Goal: Transaction & Acquisition: Purchase product/service

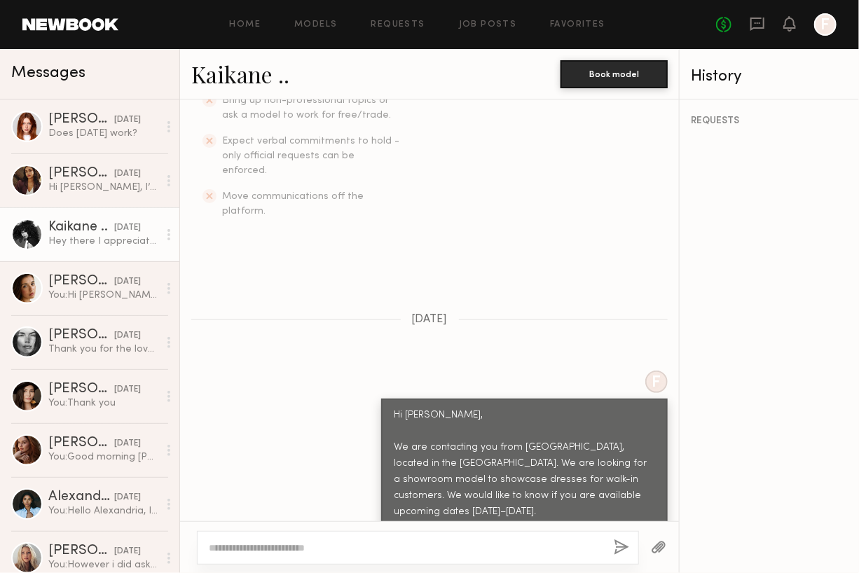
scroll to position [362, 0]
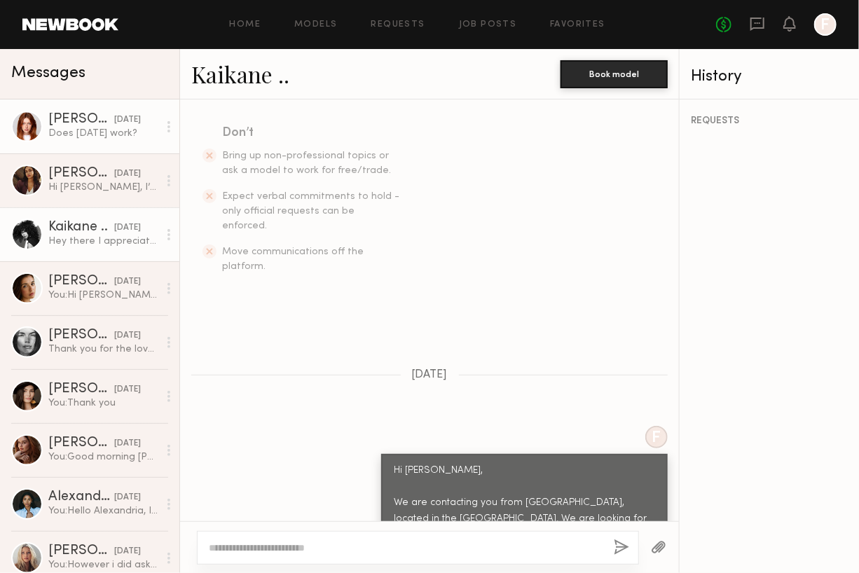
click at [122, 128] on div "Does Wednesday work?" at bounding box center [103, 133] width 110 height 13
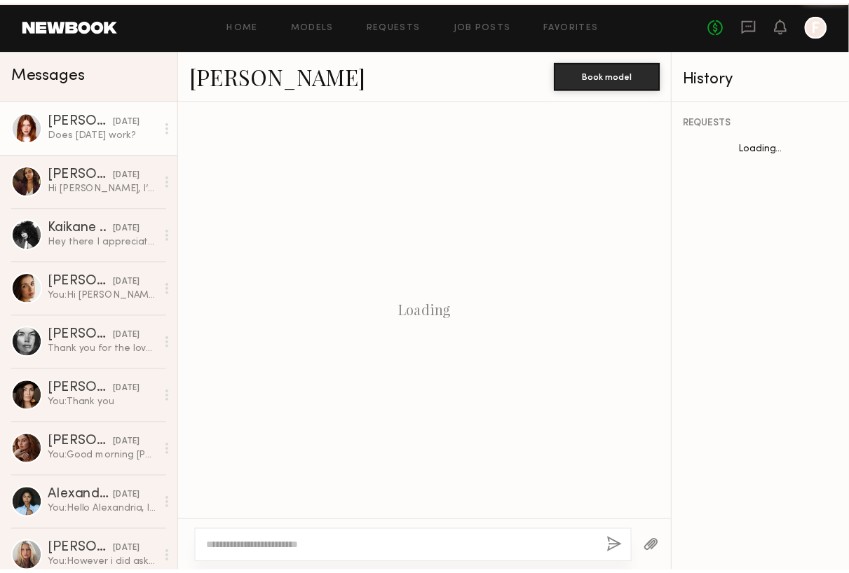
scroll to position [1101, 0]
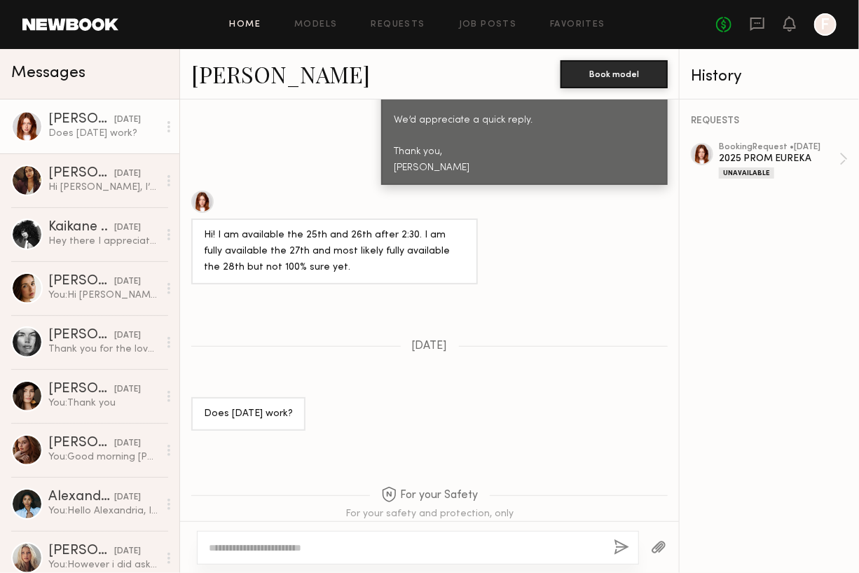
click at [254, 22] on link "Home" at bounding box center [246, 24] width 32 height 9
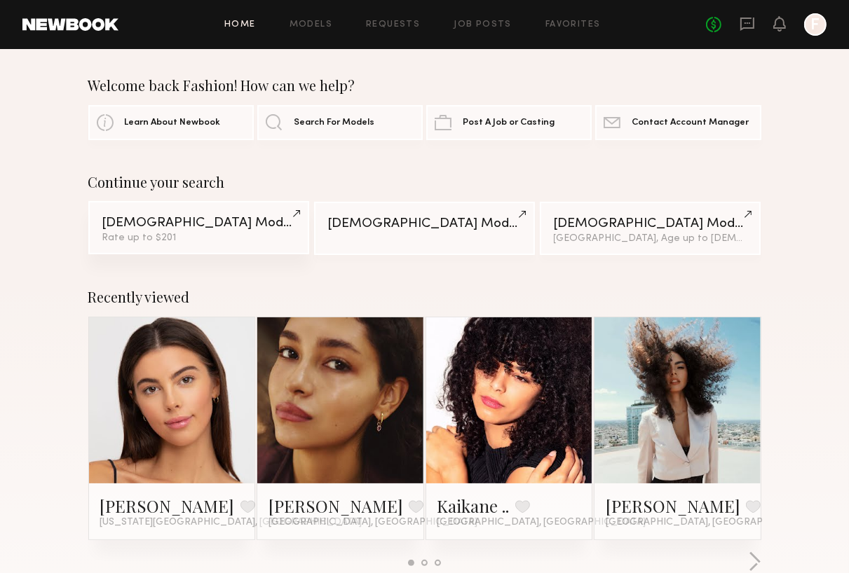
click at [226, 236] on div "Rate up to $201" at bounding box center [198, 238] width 193 height 10
click at [294, 25] on link "Models" at bounding box center [311, 24] width 43 height 9
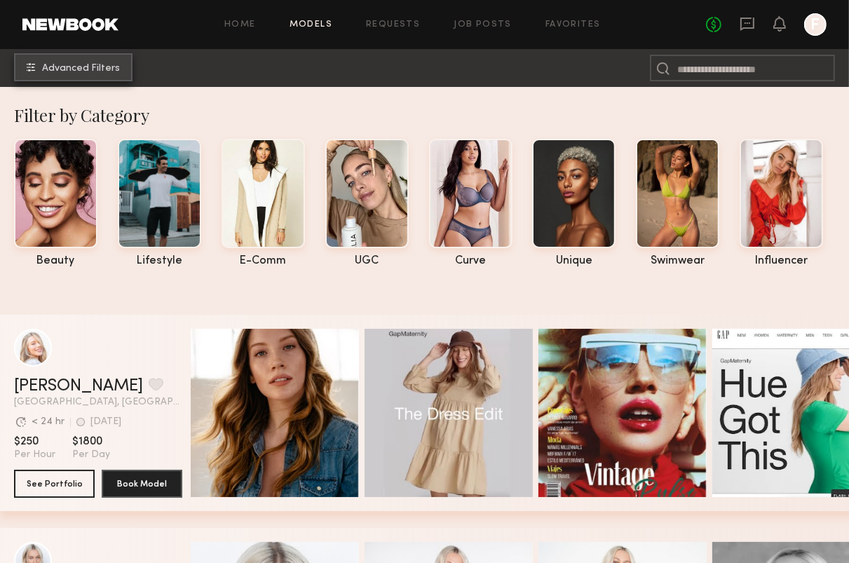
click at [67, 72] on span "Advanced Filters" at bounding box center [81, 69] width 78 height 10
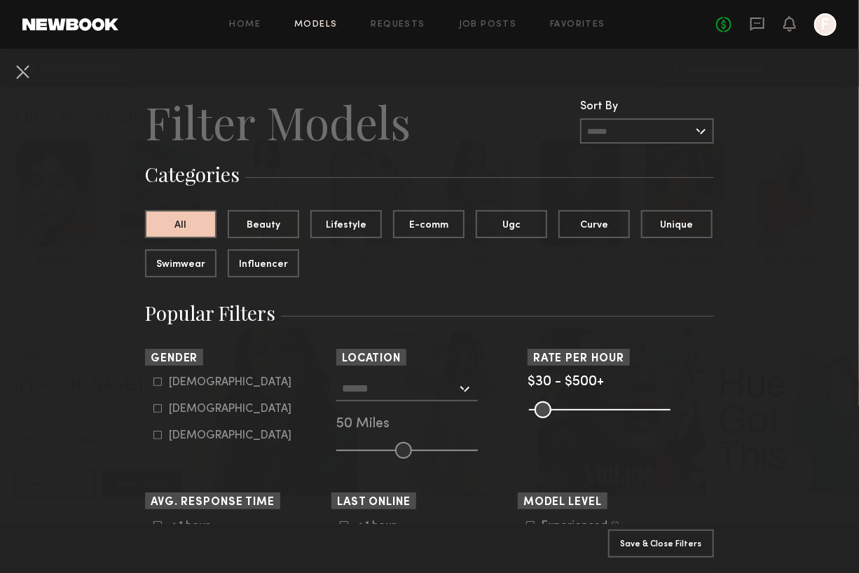
click at [154, 408] on icon at bounding box center [158, 409] width 8 height 8
type input "**"
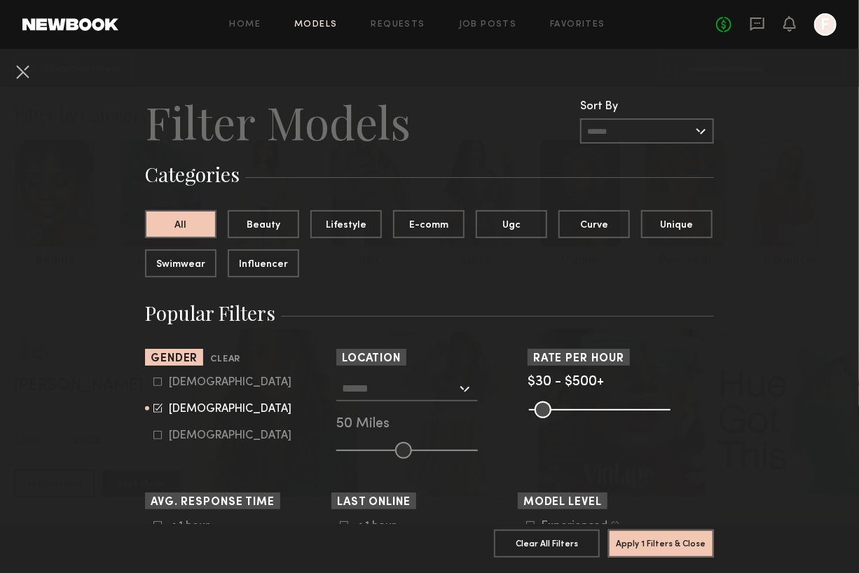
click at [468, 393] on div at bounding box center [408, 388] width 142 height 25
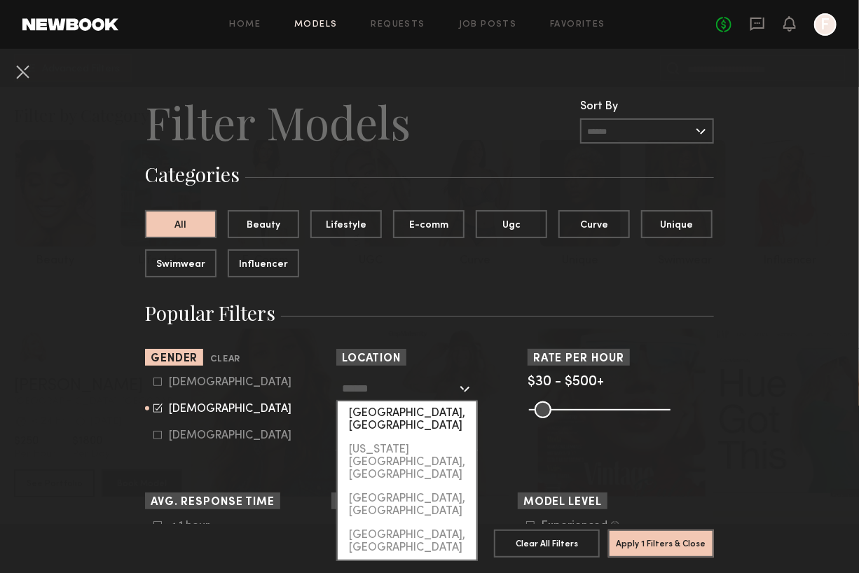
click at [454, 420] on div "[GEOGRAPHIC_DATA], [GEOGRAPHIC_DATA]" at bounding box center [407, 420] width 139 height 36
type input "**********"
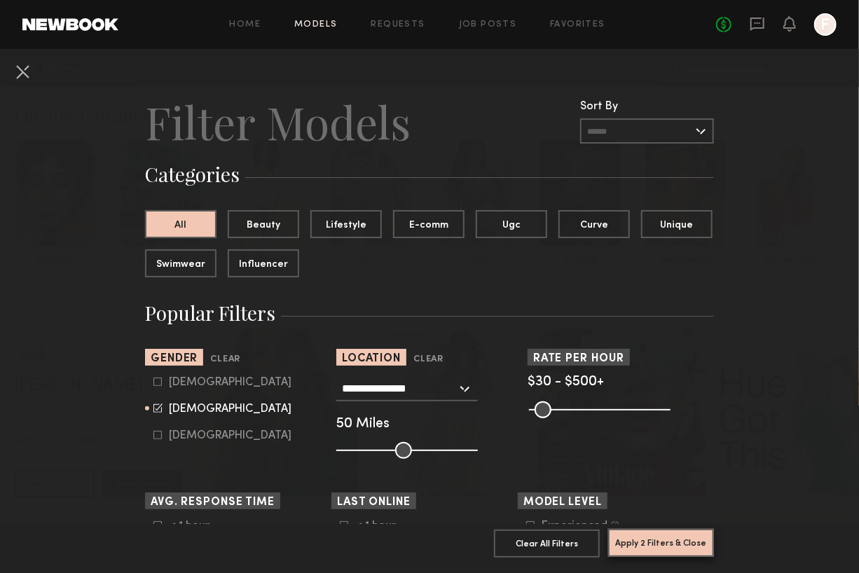
click at [628, 531] on button "Apply 2 Filters & Close" at bounding box center [662, 543] width 106 height 28
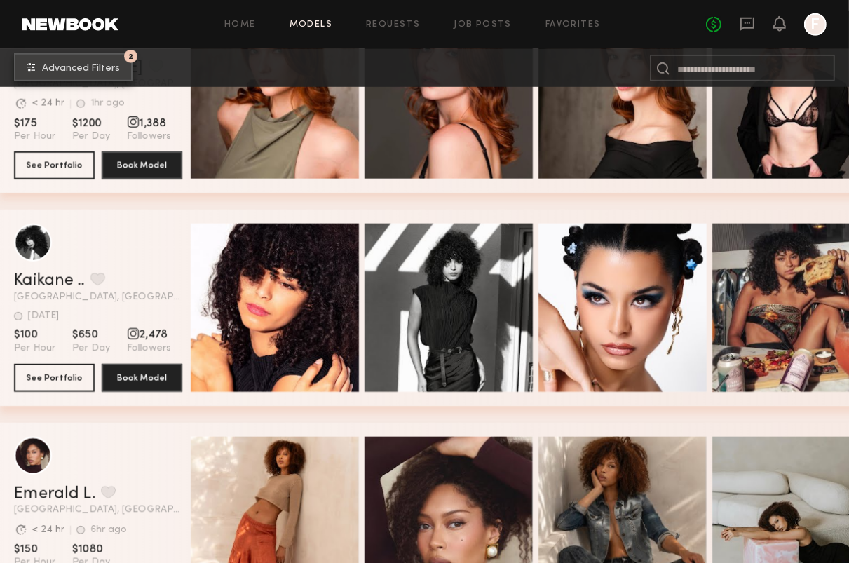
scroll to position [5026, 0]
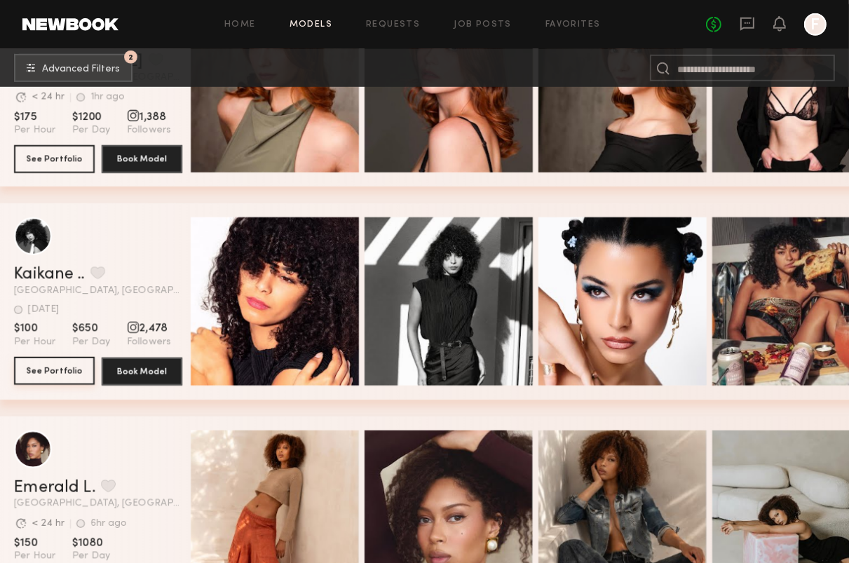
click at [72, 383] on button "See Portfolio" at bounding box center [54, 371] width 81 height 28
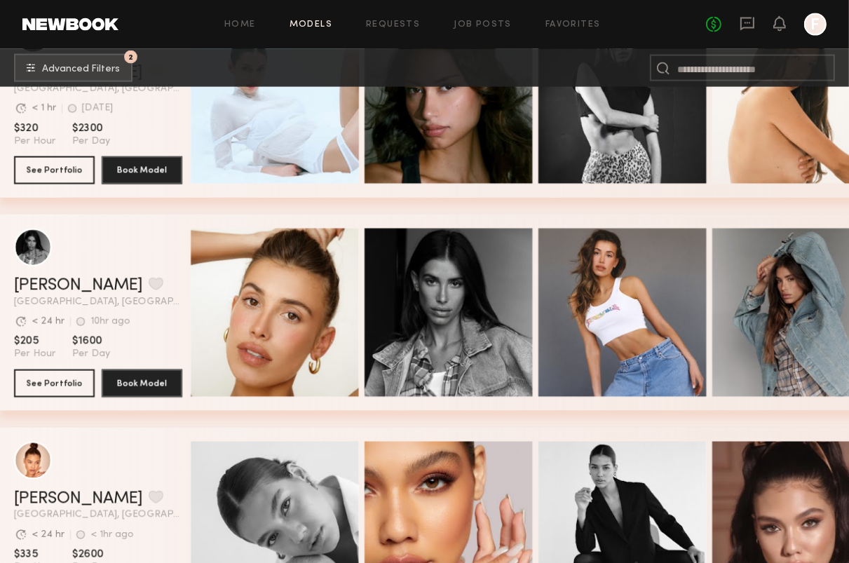
scroll to position [5657, 0]
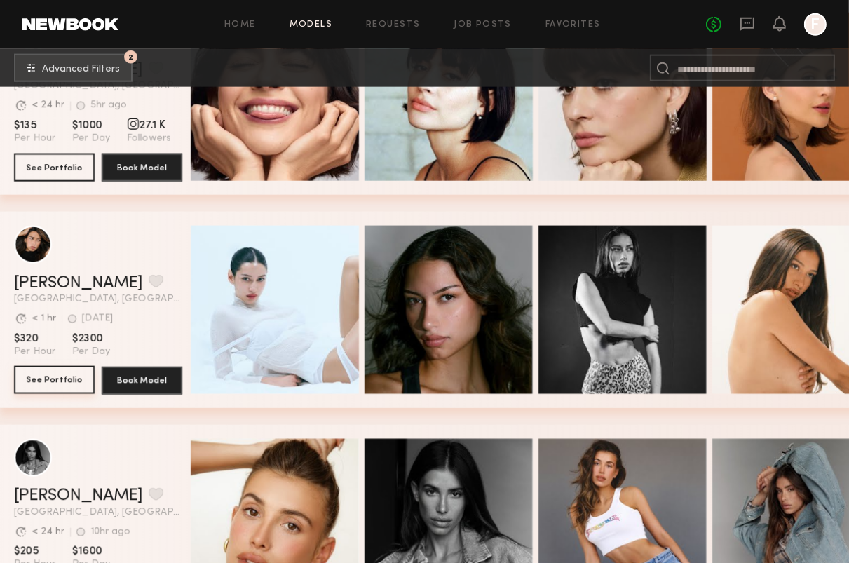
click at [69, 378] on button "See Portfolio" at bounding box center [54, 380] width 81 height 28
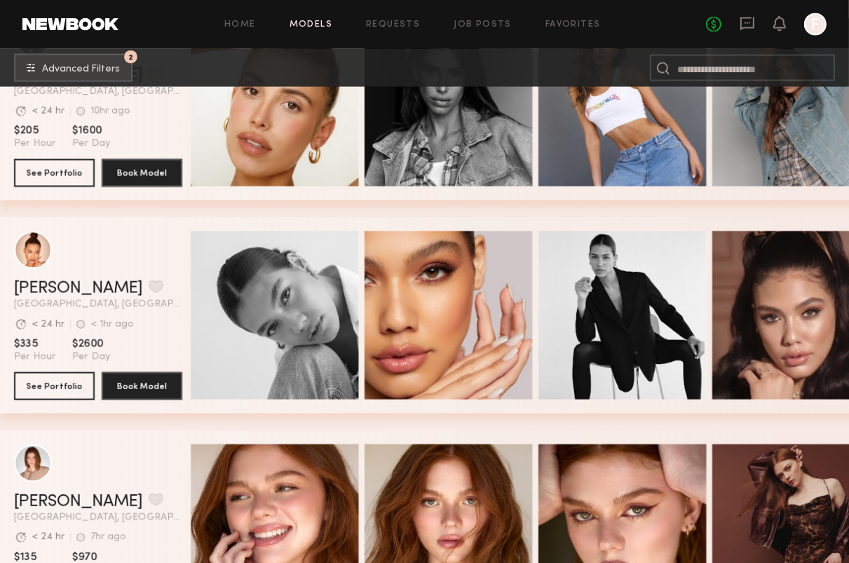
scroll to position [6218, 0]
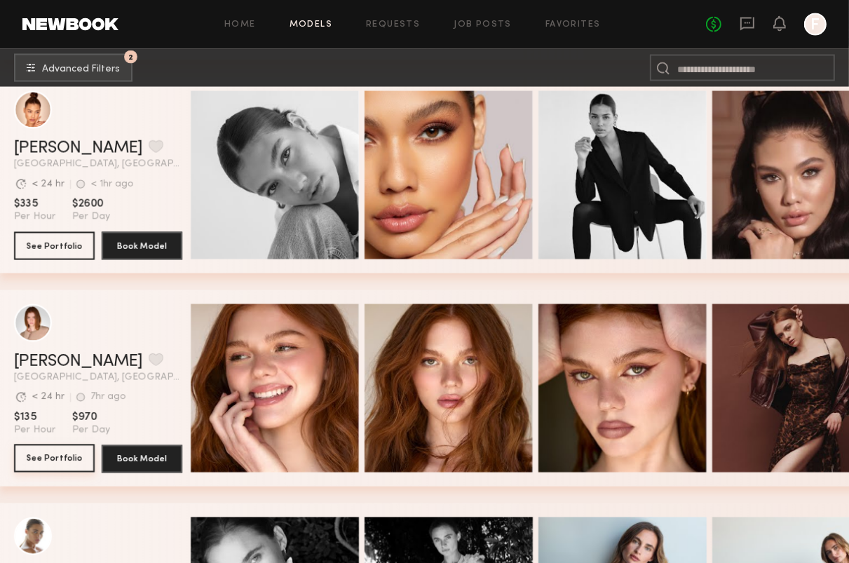
click at [57, 473] on button "See Portfolio" at bounding box center [54, 458] width 81 height 28
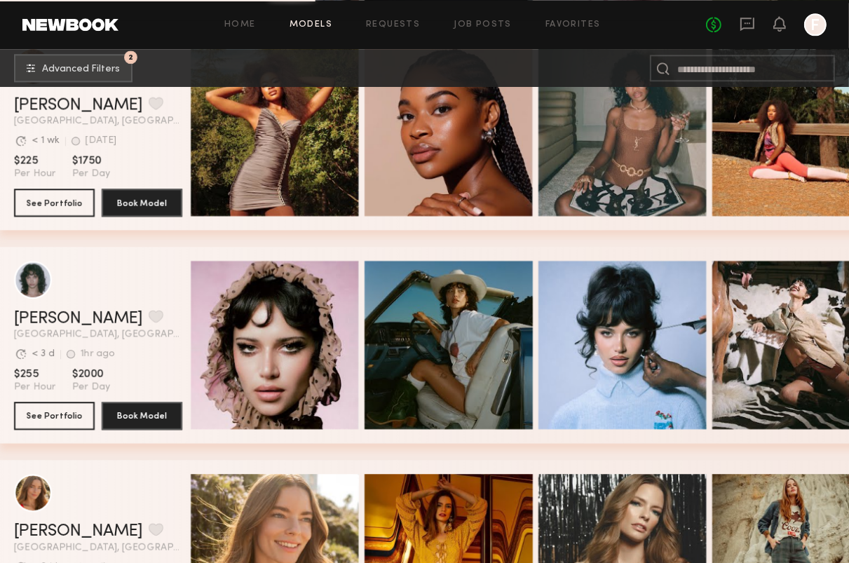
scroll to position [7129, 0]
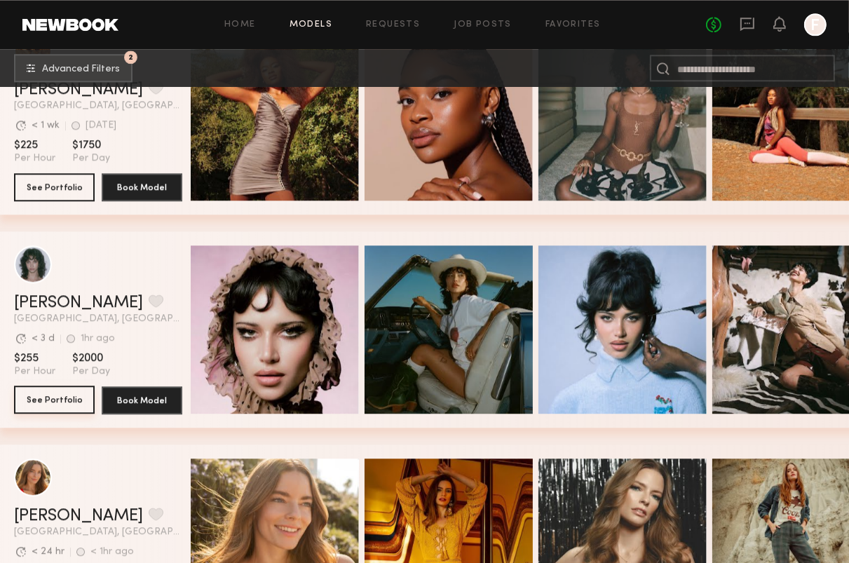
click at [65, 405] on button "See Portfolio" at bounding box center [54, 400] width 81 height 28
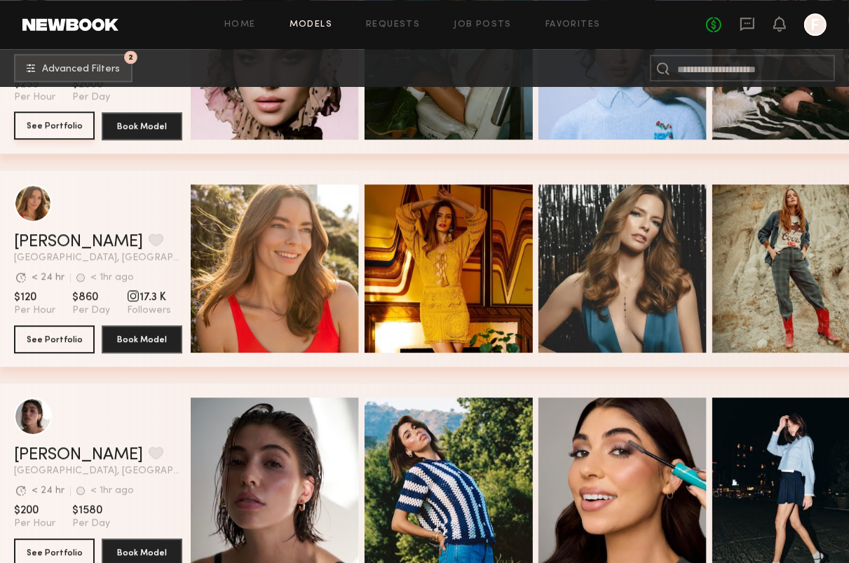
scroll to position [7550, 0]
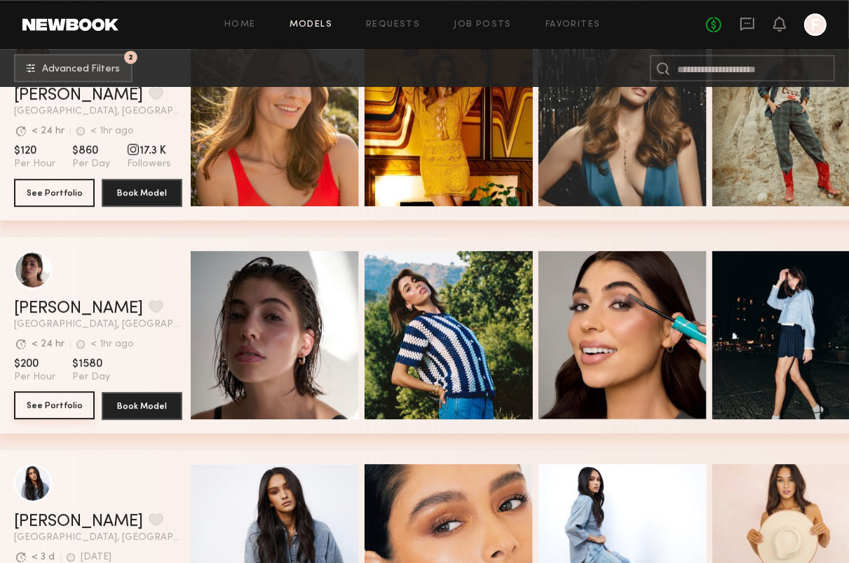
click at [61, 419] on button "See Portfolio" at bounding box center [54, 405] width 81 height 28
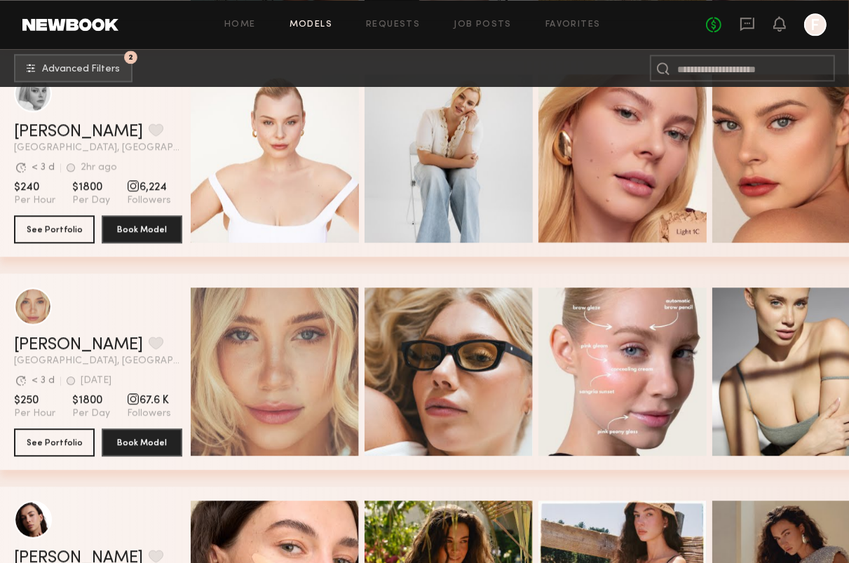
scroll to position [15682, 0]
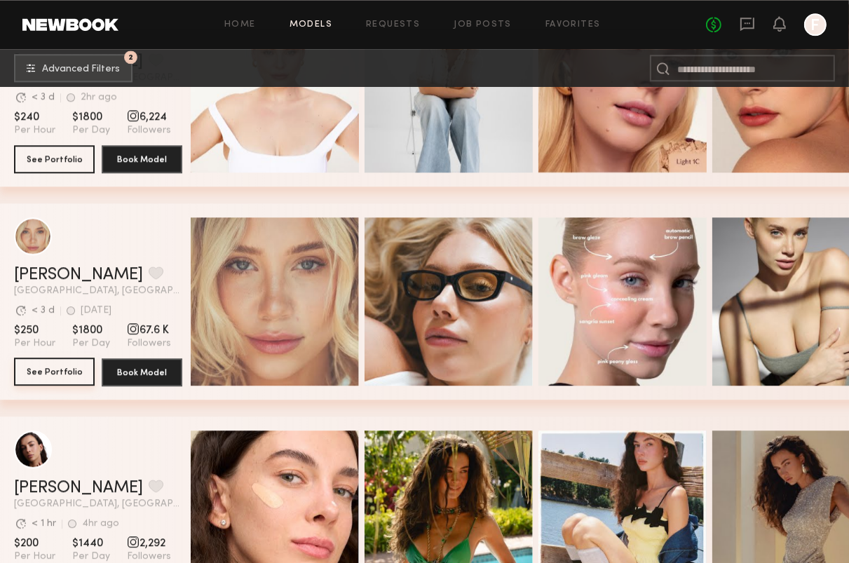
click at [23, 372] on button "See Portfolio" at bounding box center [54, 372] width 81 height 28
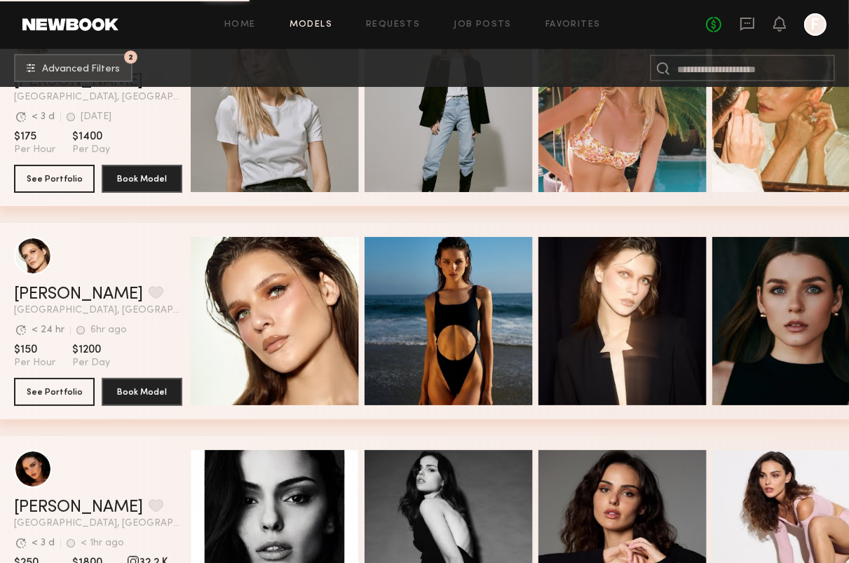
scroll to position [17294, 0]
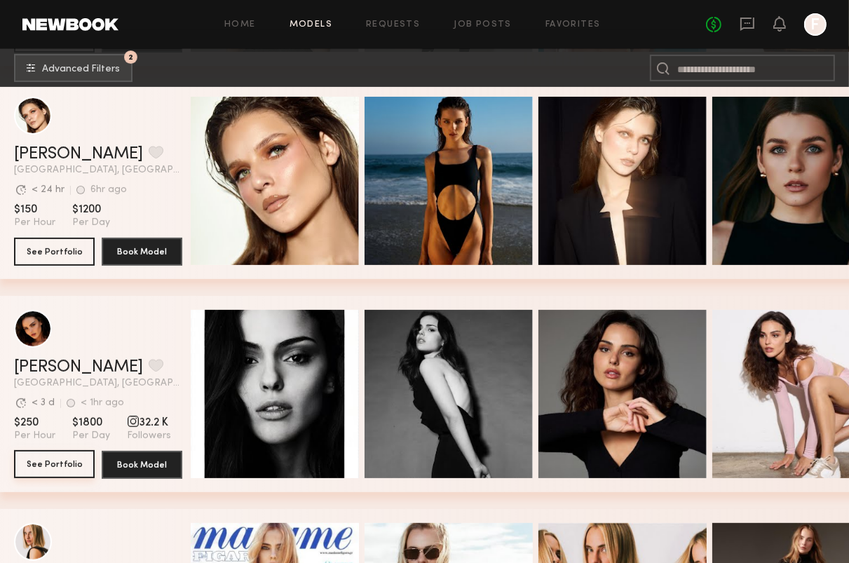
click at [31, 478] on button "See Portfolio" at bounding box center [54, 464] width 81 height 28
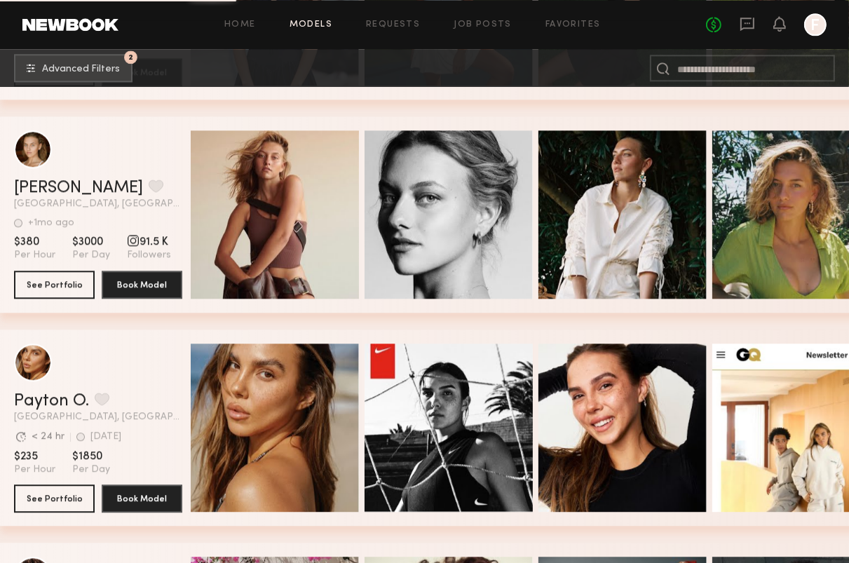
scroll to position [20238, 0]
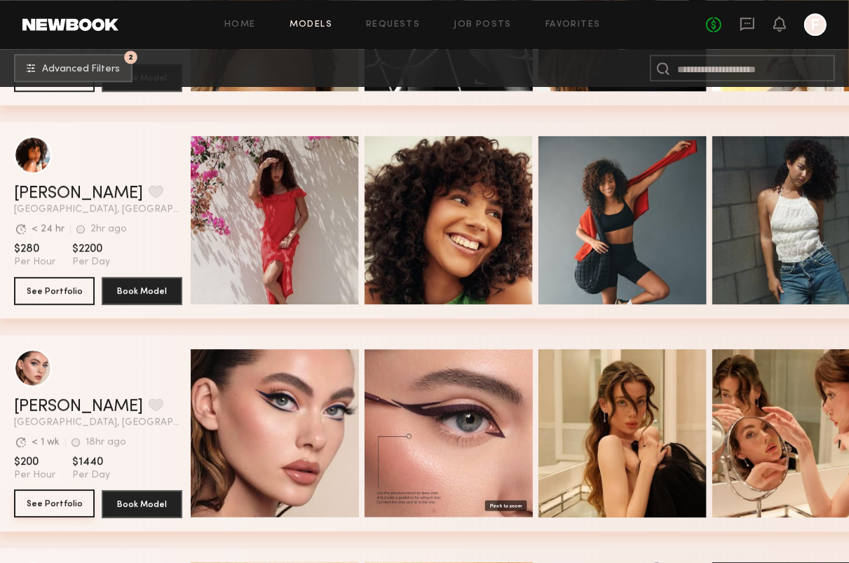
click at [64, 512] on button "See Portfolio" at bounding box center [54, 503] width 81 height 28
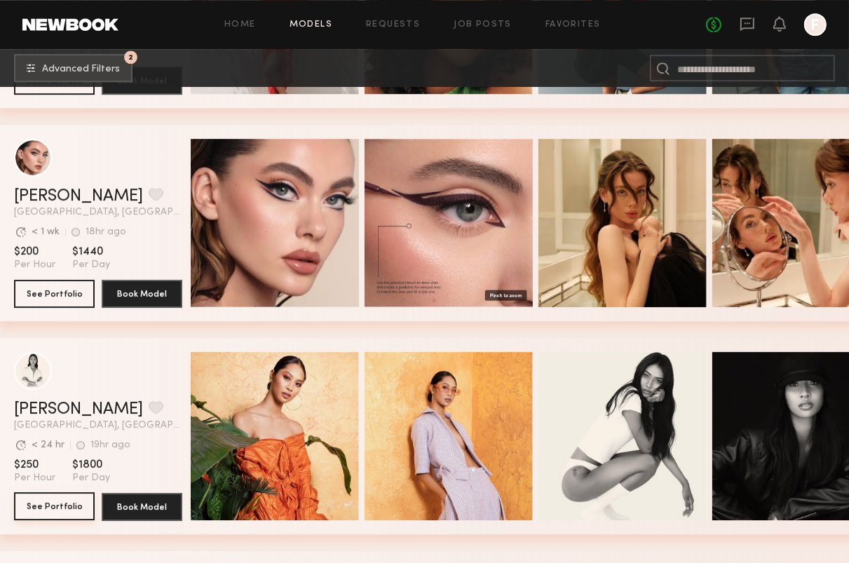
click at [84, 509] on button "See Portfolio" at bounding box center [54, 506] width 81 height 28
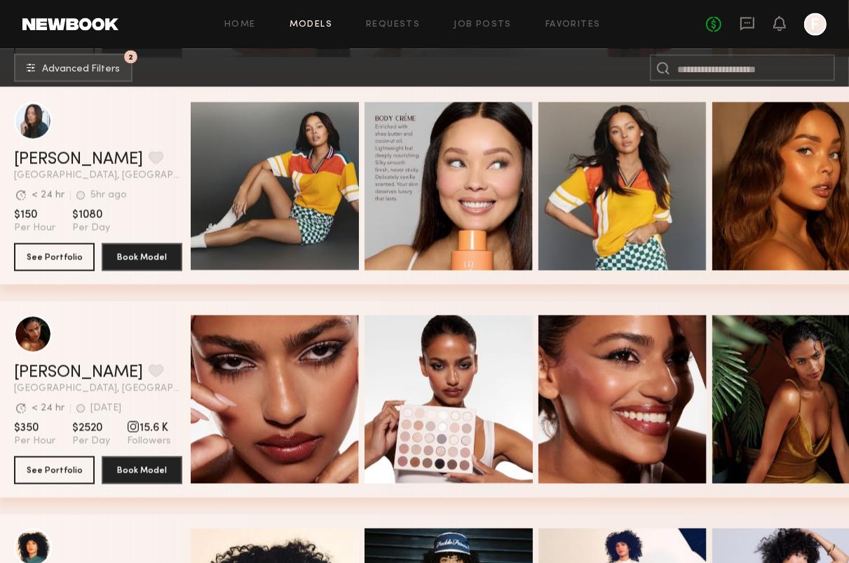
scroll to position [23113, 0]
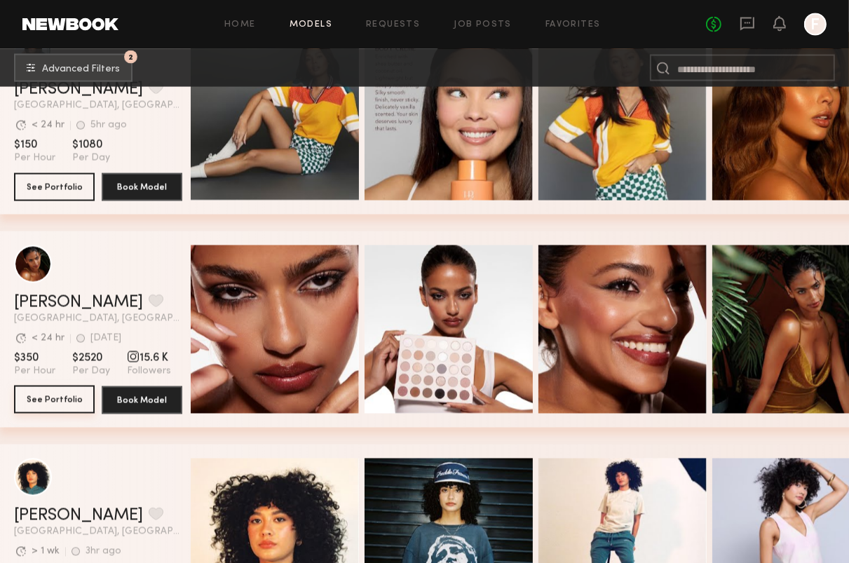
click at [64, 395] on button "See Portfolio" at bounding box center [54, 400] width 81 height 28
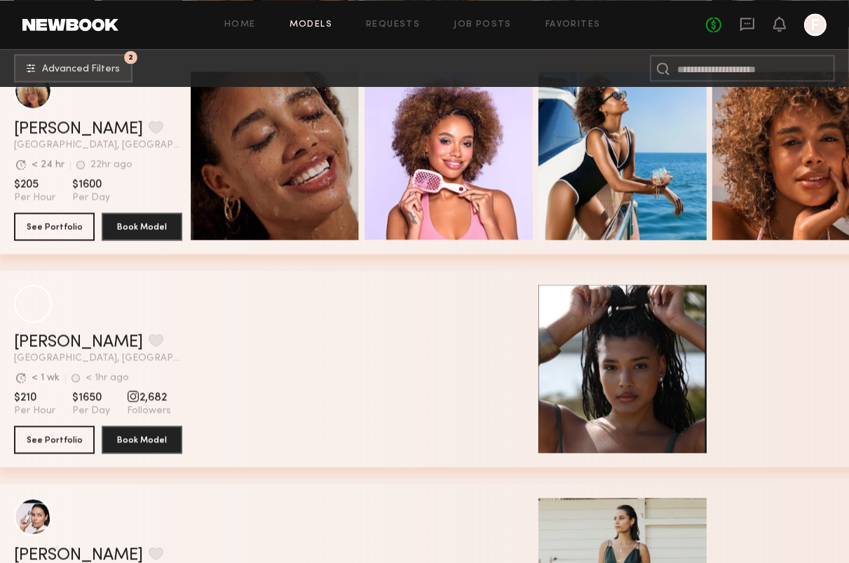
scroll to position [27902, 0]
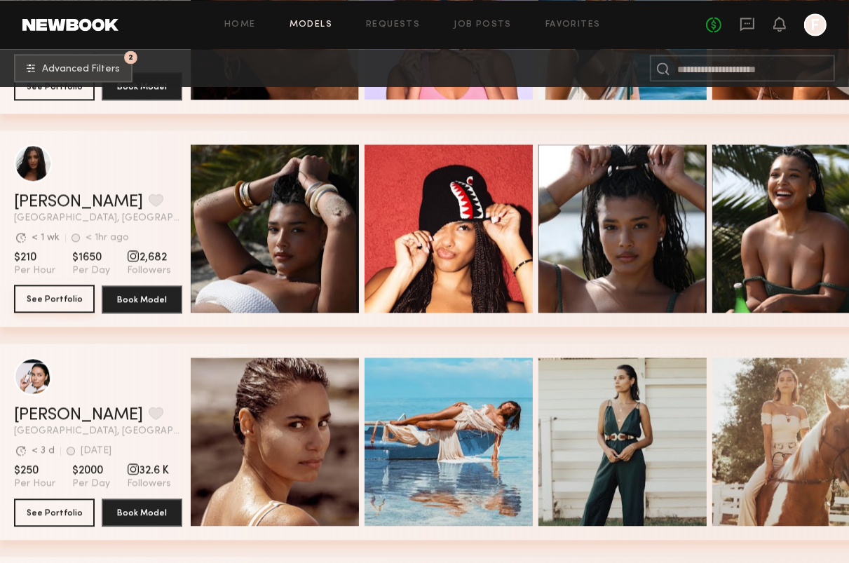
click at [61, 301] on button "See Portfolio" at bounding box center [54, 299] width 81 height 28
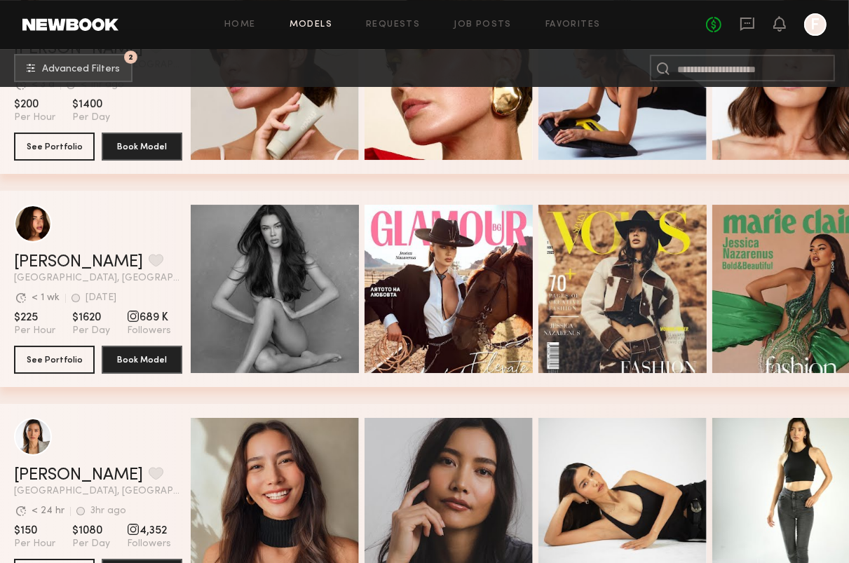
scroll to position [29445, 0]
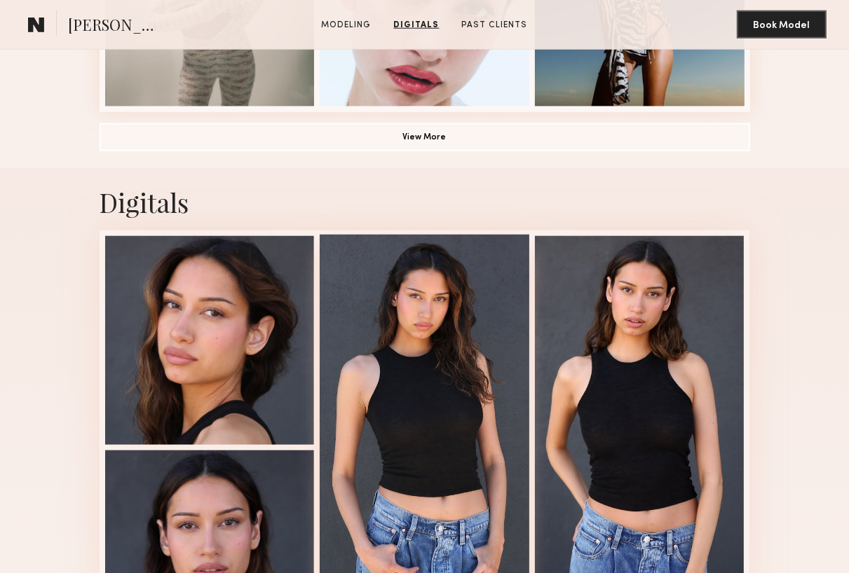
scroll to position [1052, 0]
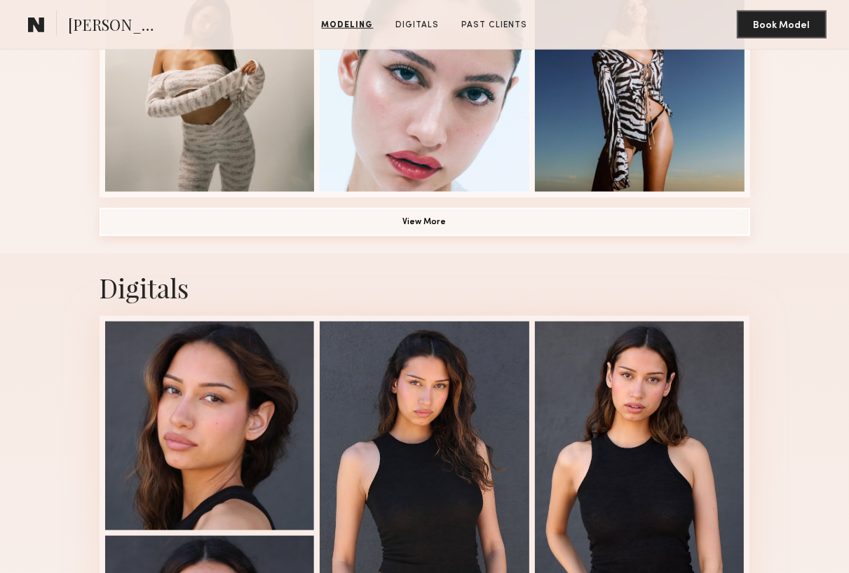
click at [426, 230] on button "View More" at bounding box center [425, 222] width 651 height 28
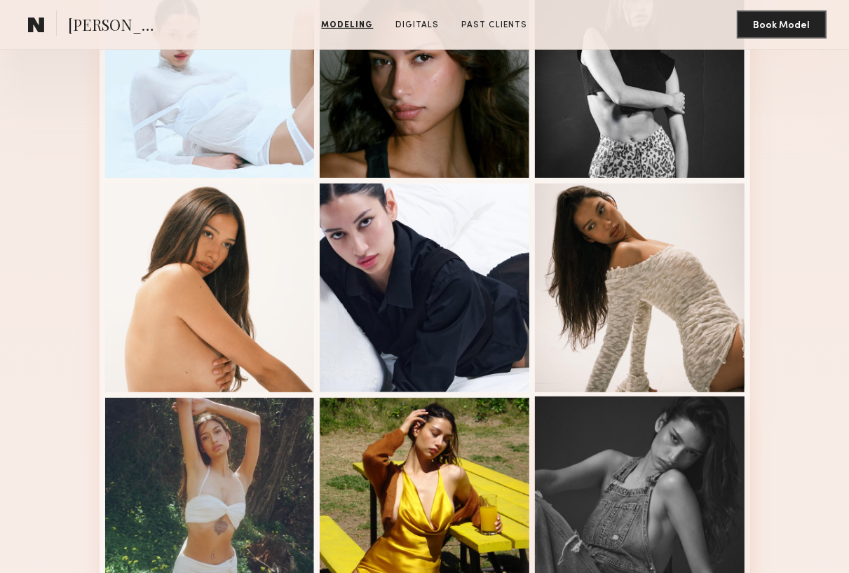
scroll to position [351, 0]
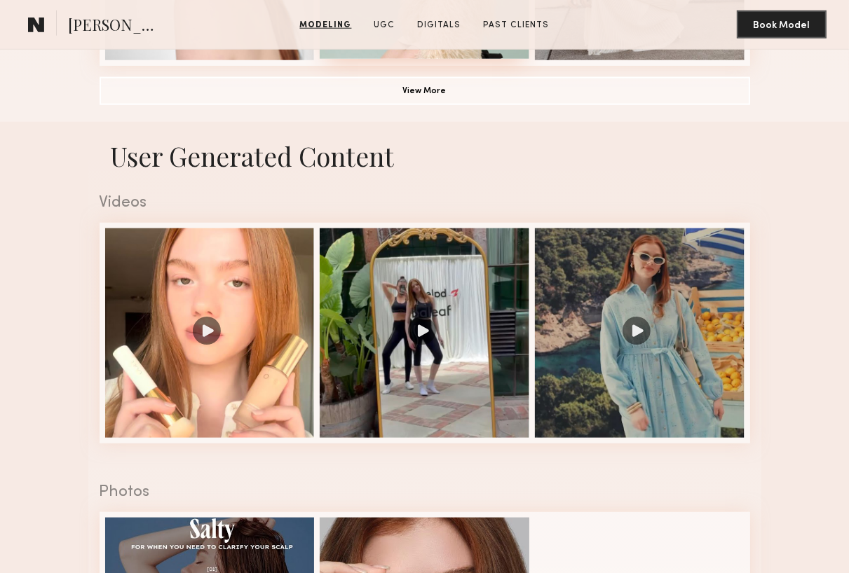
scroll to position [1192, 0]
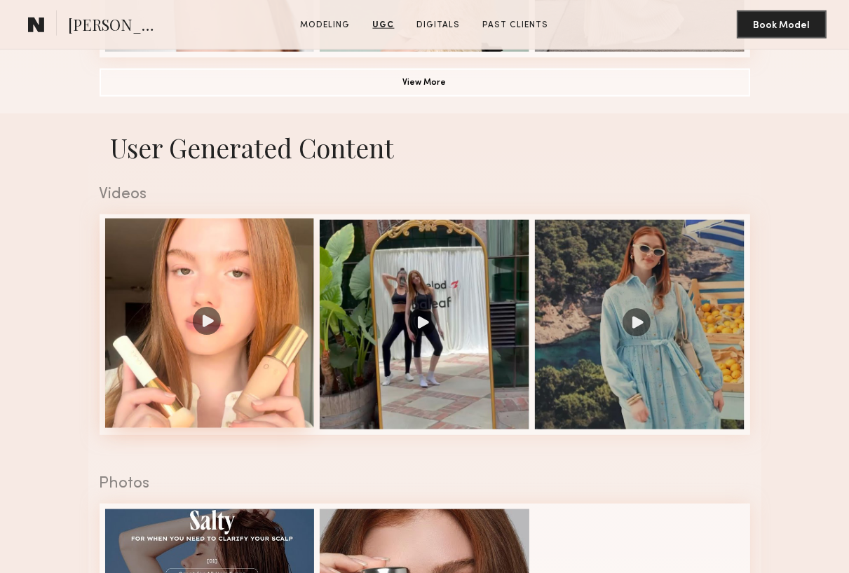
click at [203, 334] on div at bounding box center [210, 324] width 210 height 210
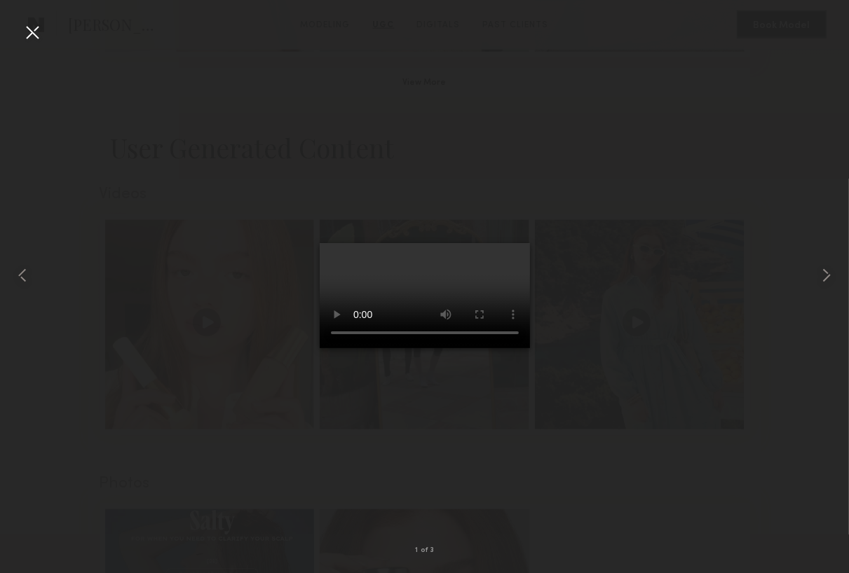
click at [813, 268] on div at bounding box center [424, 275] width 849 height 506
click at [825, 276] on common-icon at bounding box center [826, 275] width 22 height 22
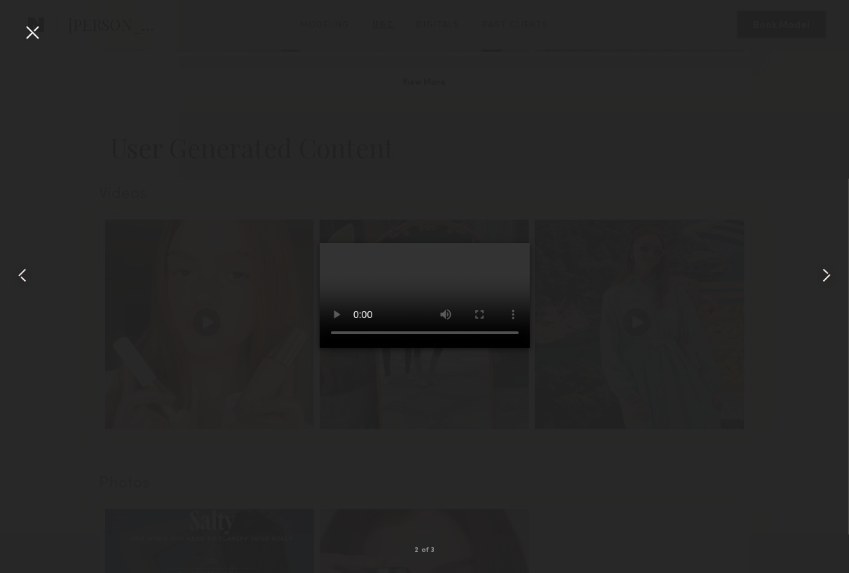
click at [32, 32] on div at bounding box center [32, 32] width 22 height 22
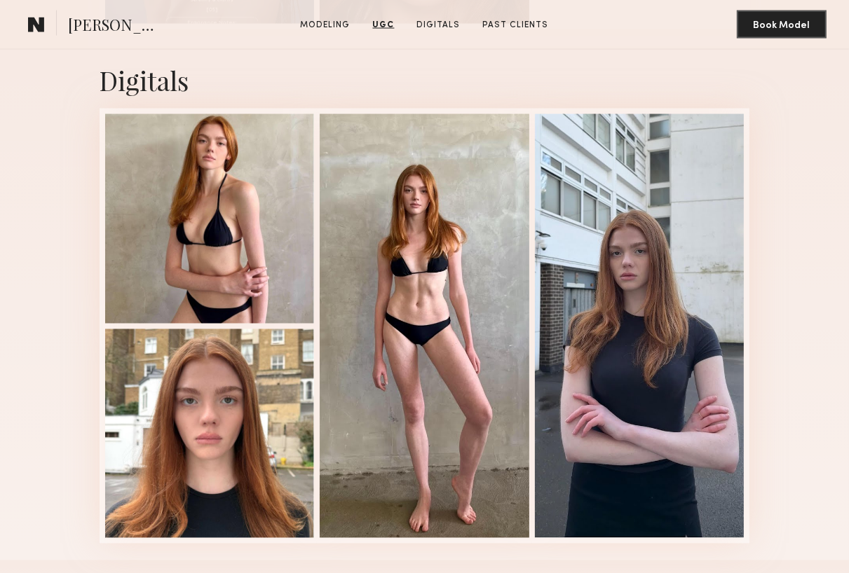
scroll to position [1893, 0]
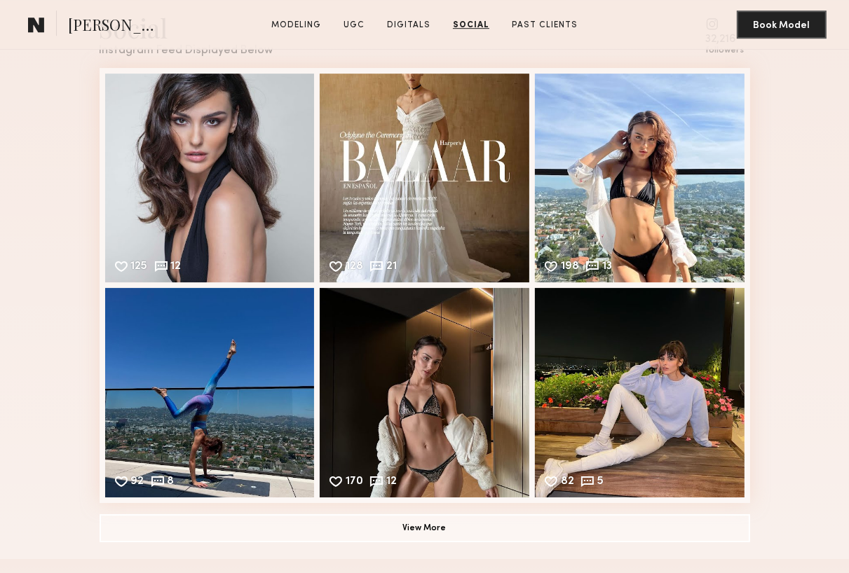
scroll to position [3645, 0]
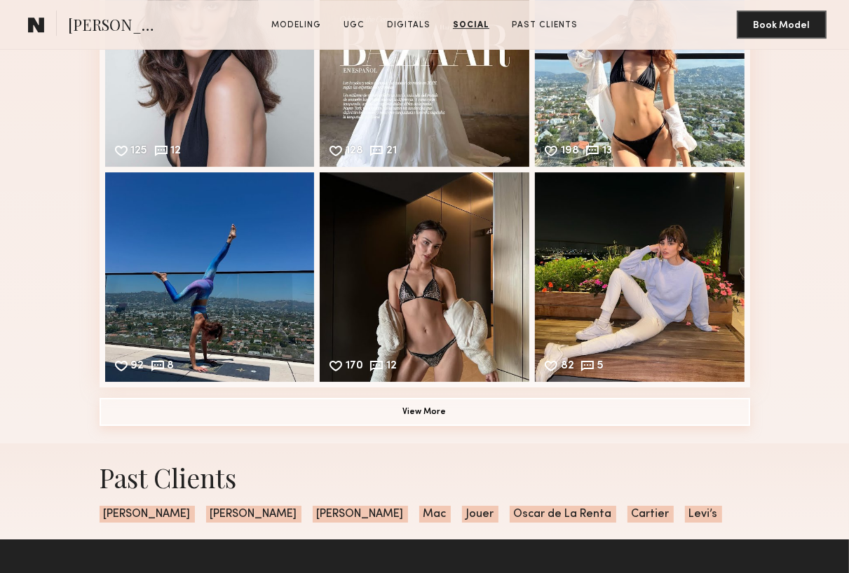
click at [515, 426] on button "View More" at bounding box center [425, 412] width 651 height 28
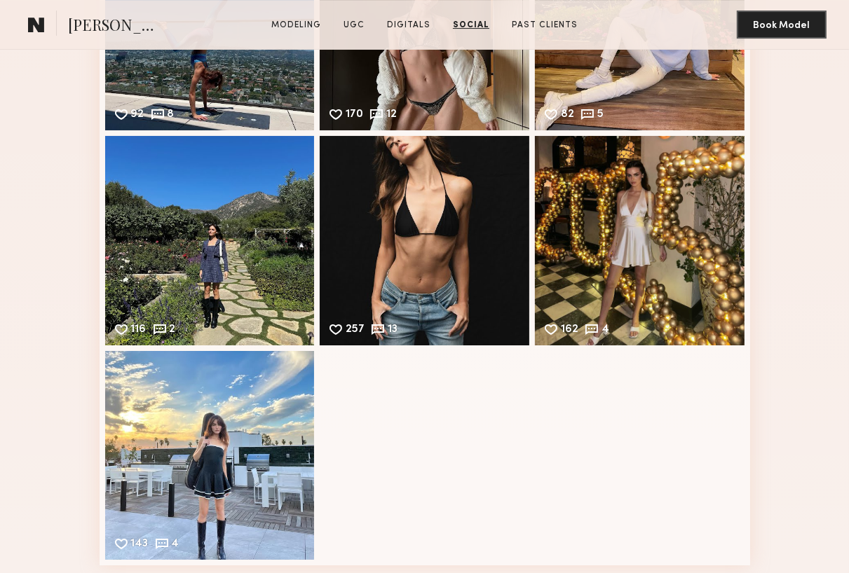
scroll to position [3856, 0]
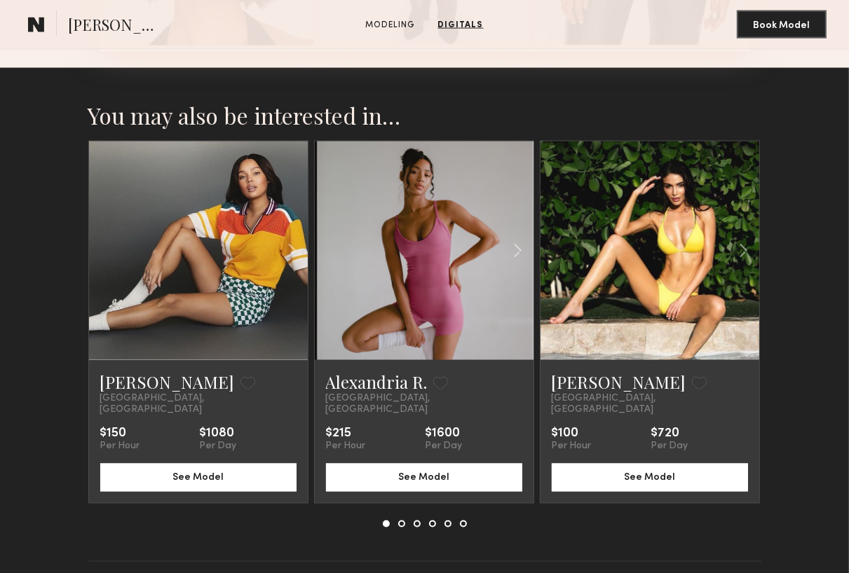
scroll to position [1753, 0]
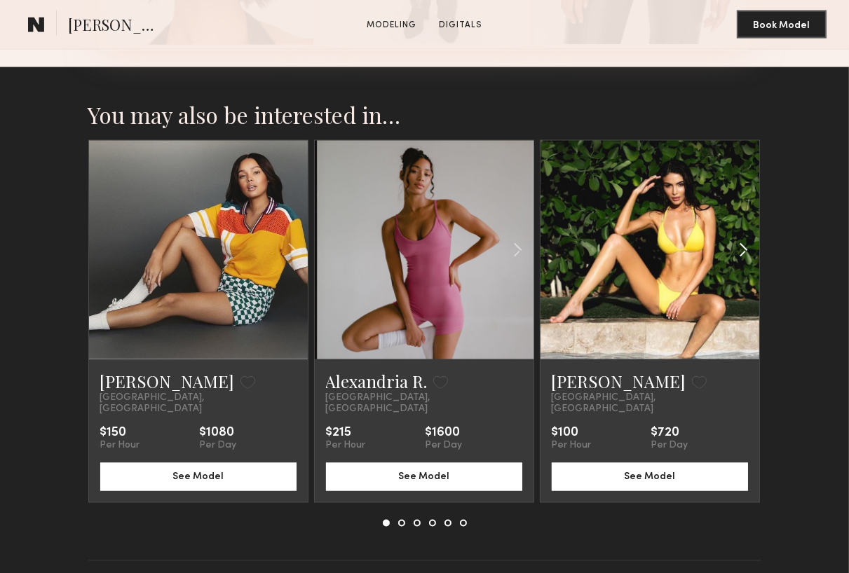
click at [741, 249] on common-icon at bounding box center [743, 250] width 20 height 27
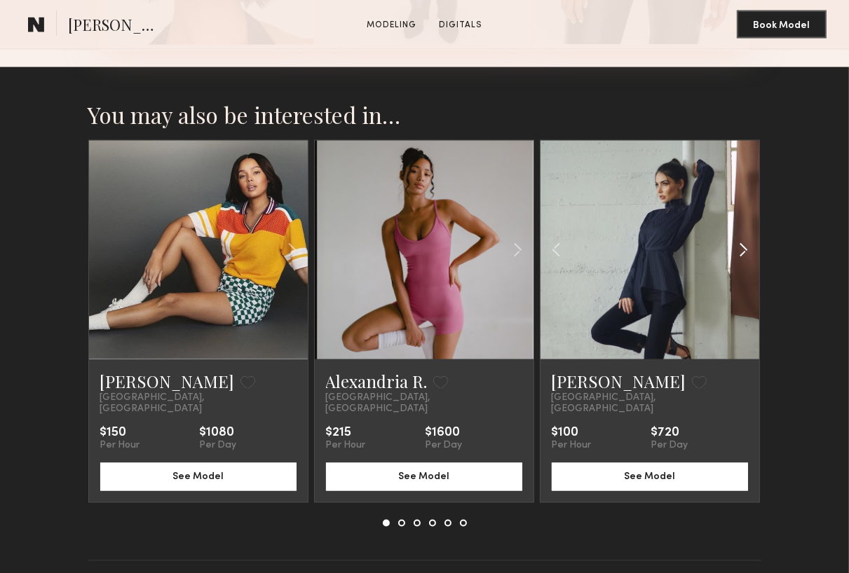
click at [742, 252] on common-icon at bounding box center [743, 250] width 20 height 27
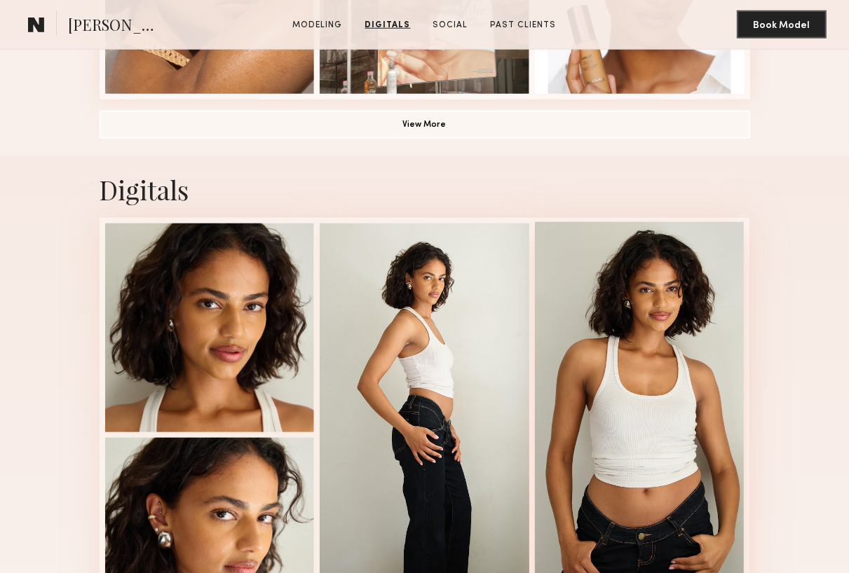
scroll to position [1122, 0]
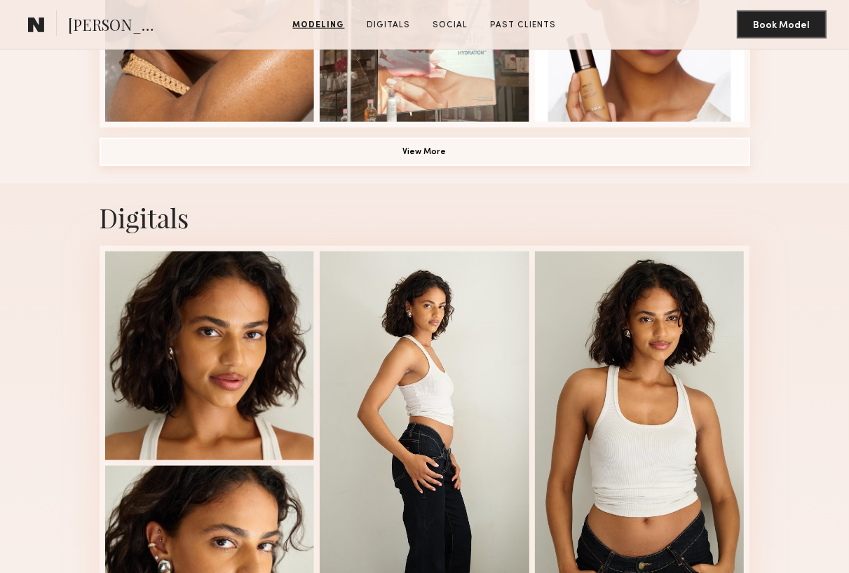
click at [482, 158] on button "View More" at bounding box center [425, 152] width 651 height 28
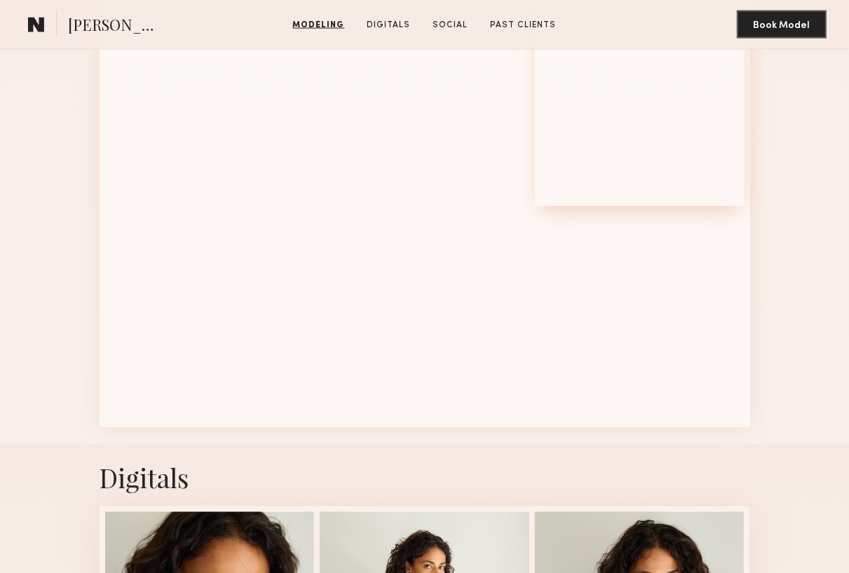
scroll to position [1683, 0]
